Goal: Navigation & Orientation: Find specific page/section

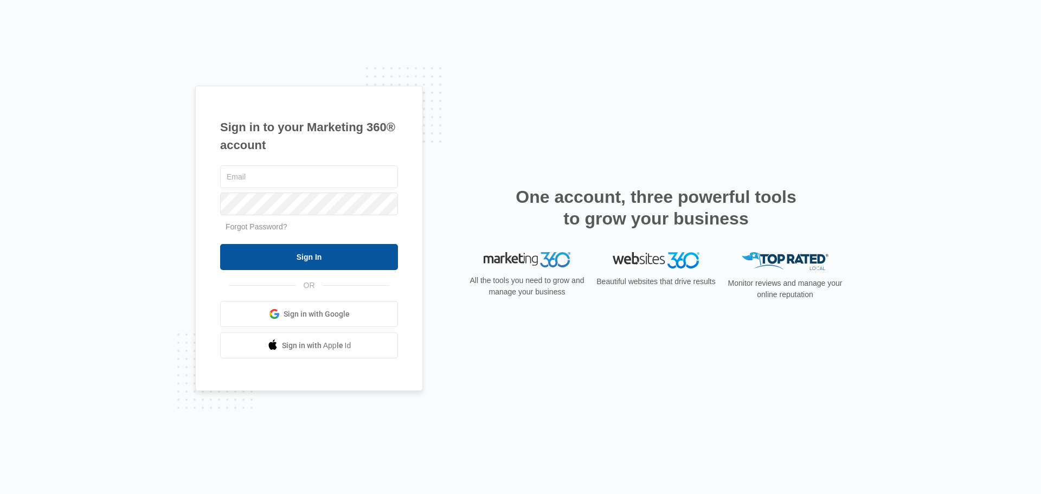
type input "[PERSON_NAME][EMAIL_ADDRESS][DOMAIN_NAME]"
click at [310, 256] on input "Sign In" at bounding box center [309, 257] width 178 height 26
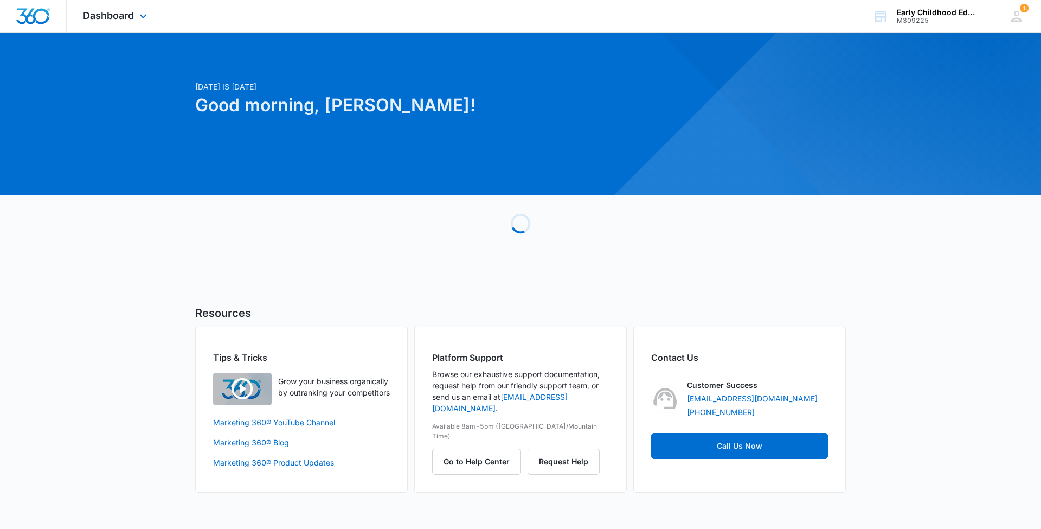
click at [104, 21] on span "Dashboard" at bounding box center [108, 15] width 51 height 11
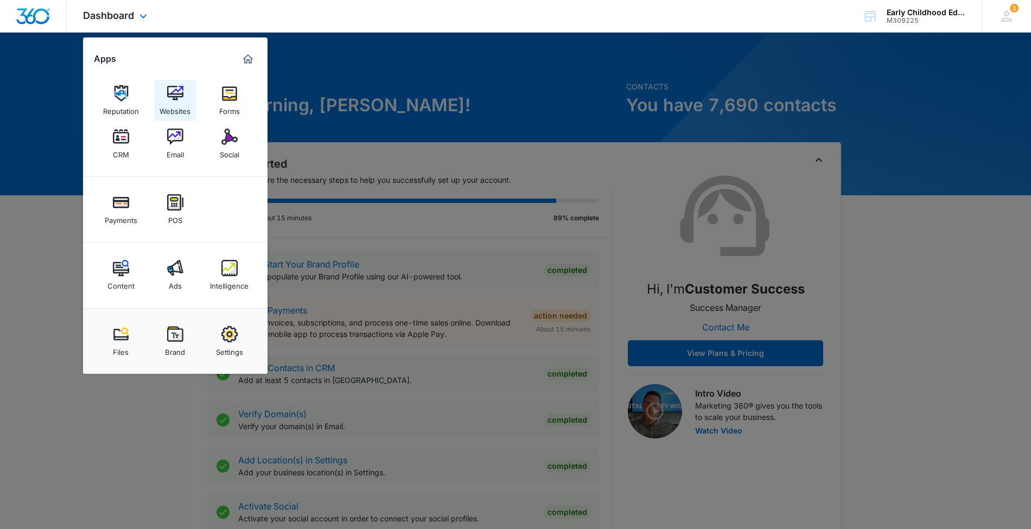
click at [167, 105] on div "Websites" at bounding box center [174, 108] width 31 height 14
